Goal: Find specific page/section: Find specific page/section

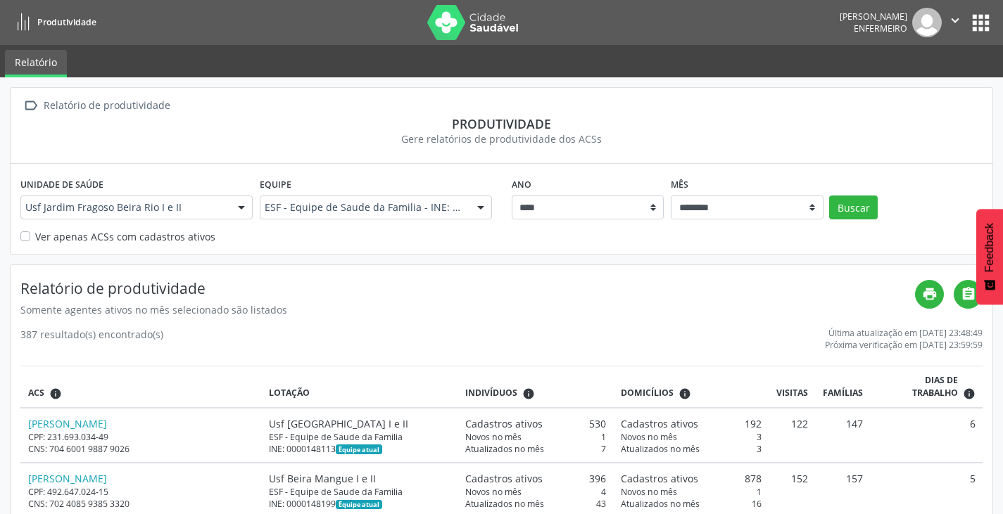
click at [25, 105] on icon "" at bounding box center [30, 106] width 20 height 20
click at [33, 105] on icon "" at bounding box center [30, 106] width 20 height 20
click at [146, 101] on div "Relatório de produtividade" at bounding box center [107, 106] width 132 height 20
click at [988, 11] on button "apps" at bounding box center [980, 23] width 25 height 25
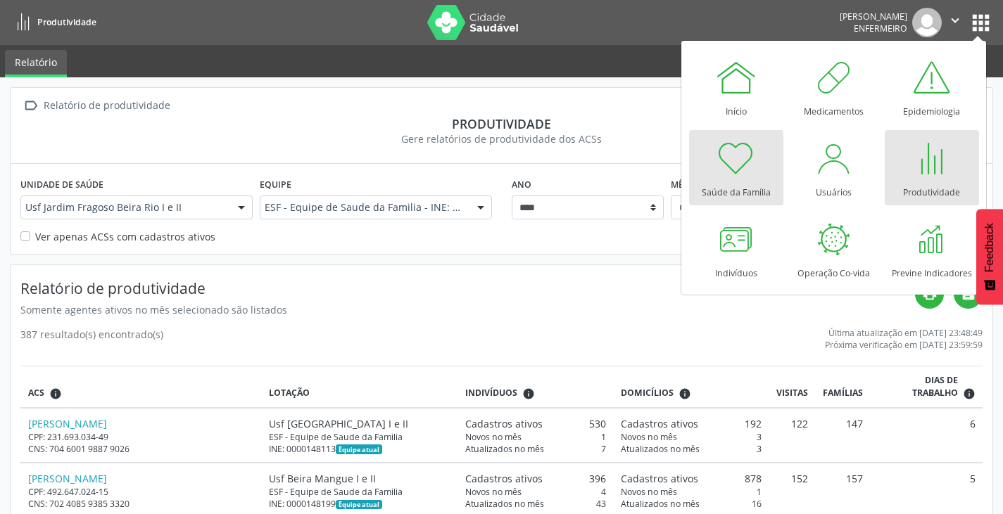
click at [736, 157] on div at bounding box center [736, 158] width 42 height 42
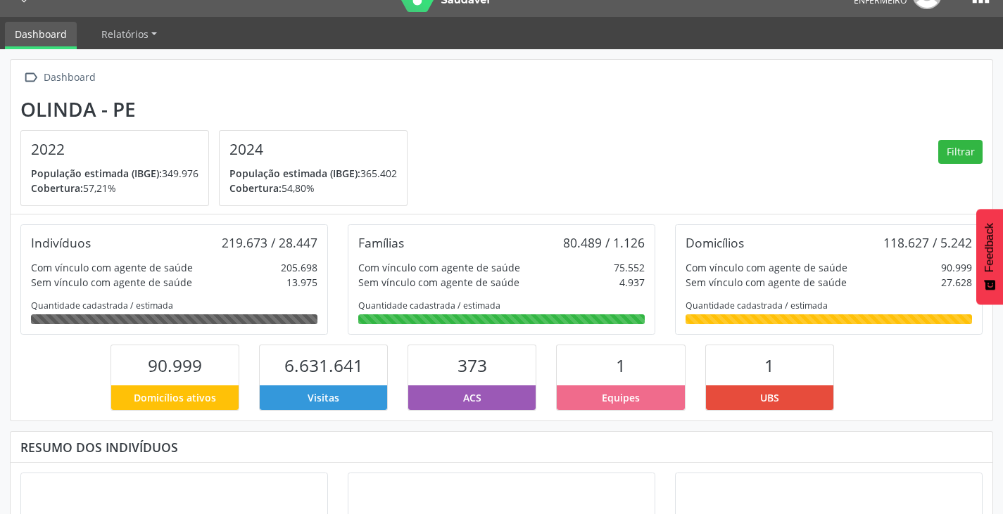
scroll to position [4, 0]
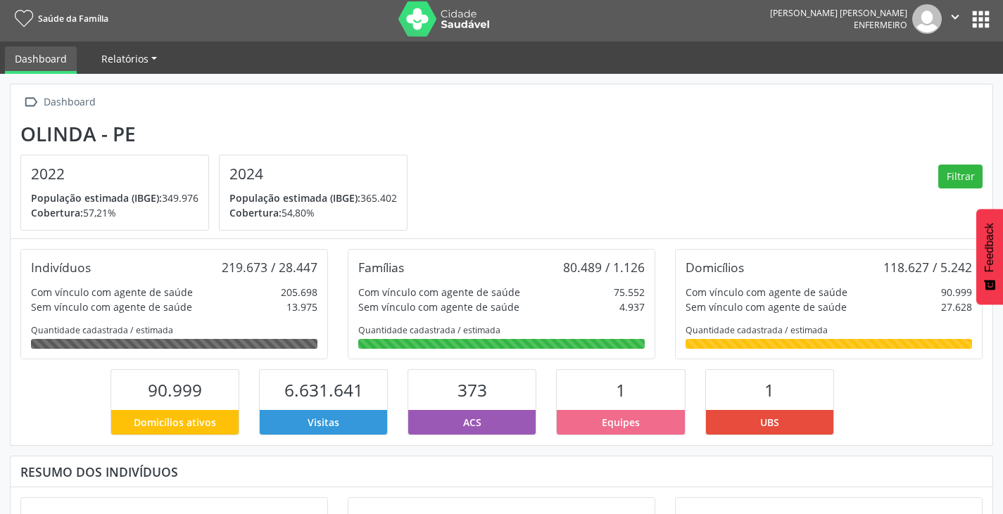
click at [149, 61] on link "Relatórios" at bounding box center [128, 58] width 75 height 25
click at [151, 59] on link "Relatórios" at bounding box center [128, 58] width 75 height 25
click at [355, 95] on div " Dashboard" at bounding box center [501, 102] width 962 height 20
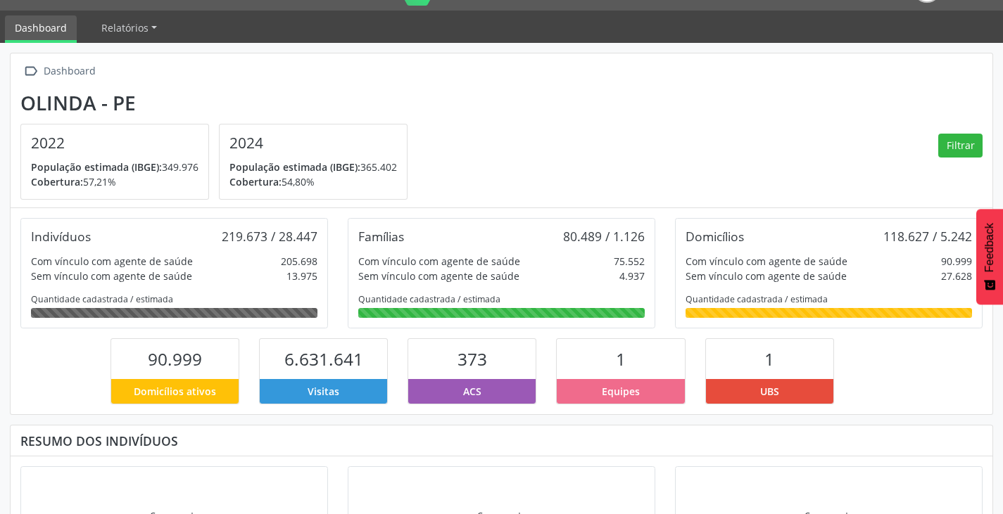
scroll to position [0, 0]
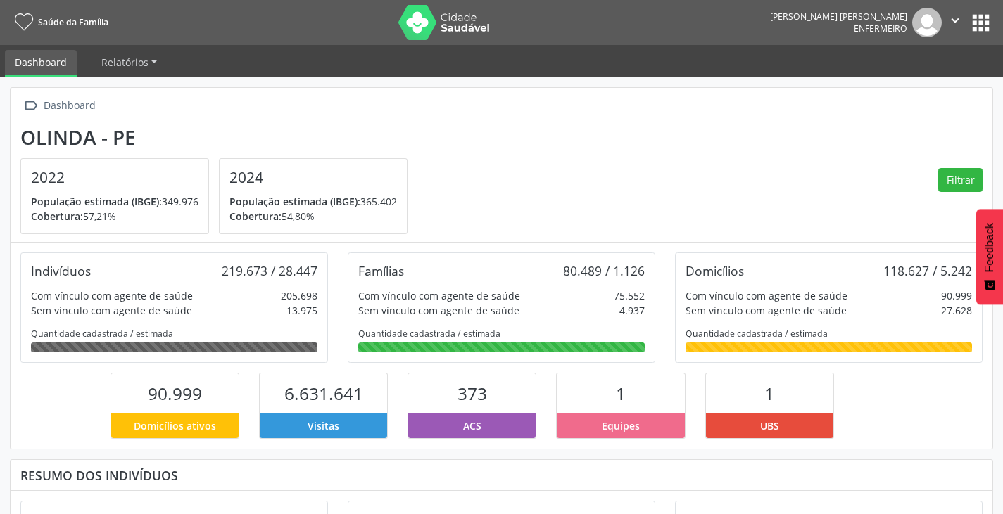
click at [985, 21] on button "apps" at bounding box center [980, 23] width 25 height 25
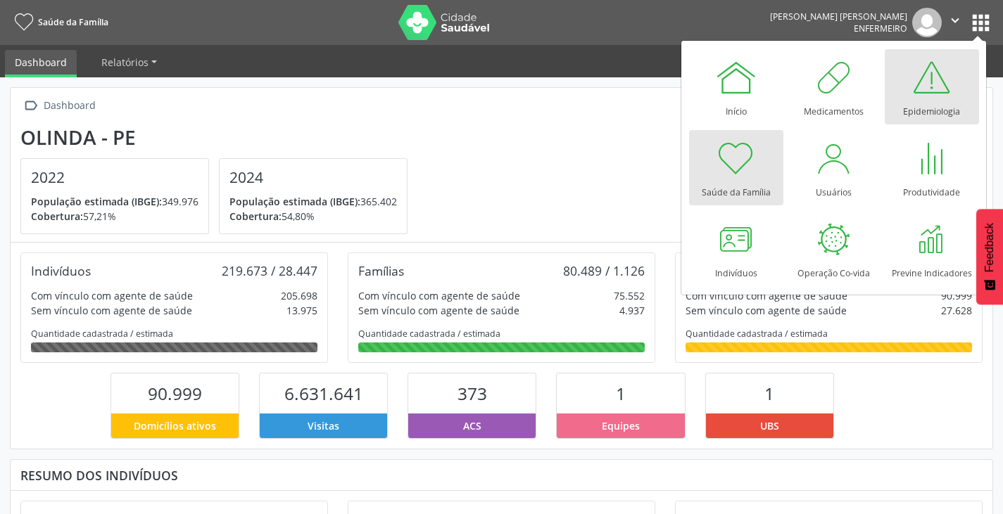
click at [932, 90] on div at bounding box center [931, 77] width 42 height 42
